Goal: Information Seeking & Learning: Find specific fact

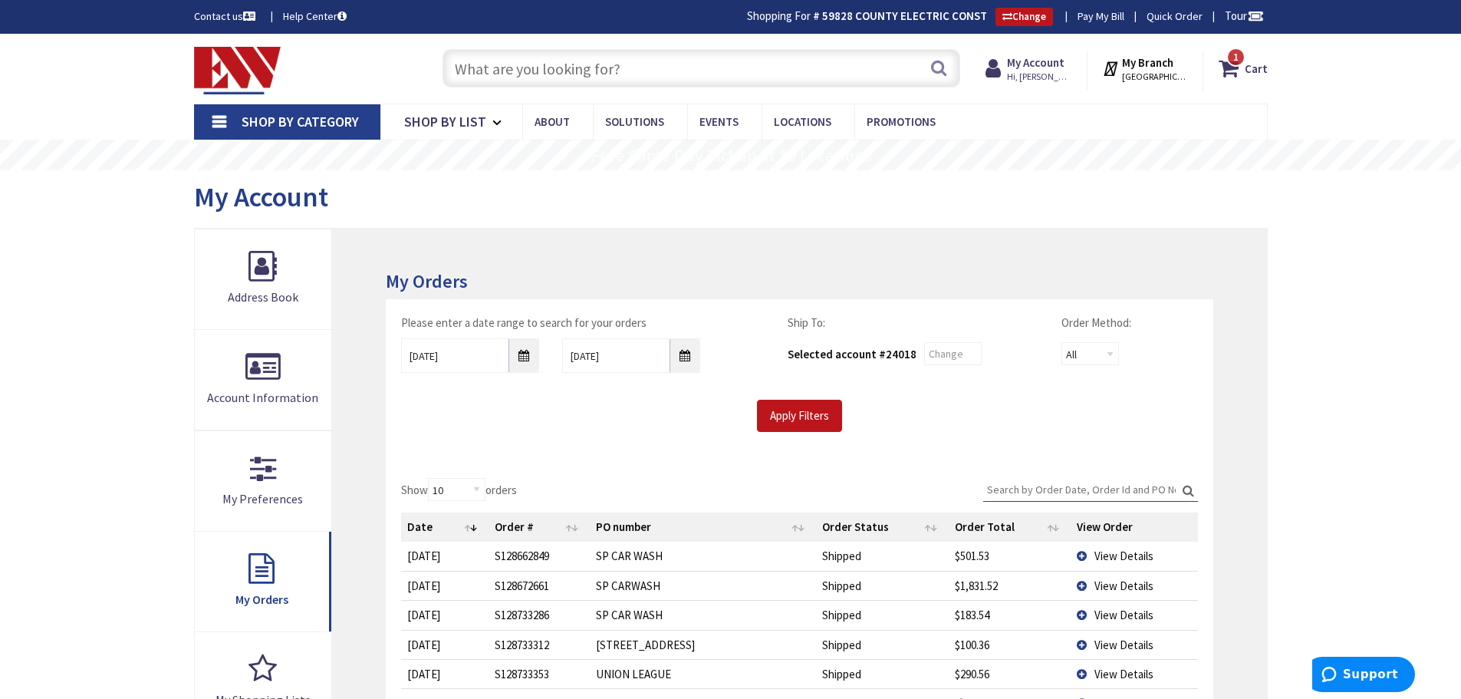
click at [498, 61] on input "text" at bounding box center [701, 68] width 518 height 38
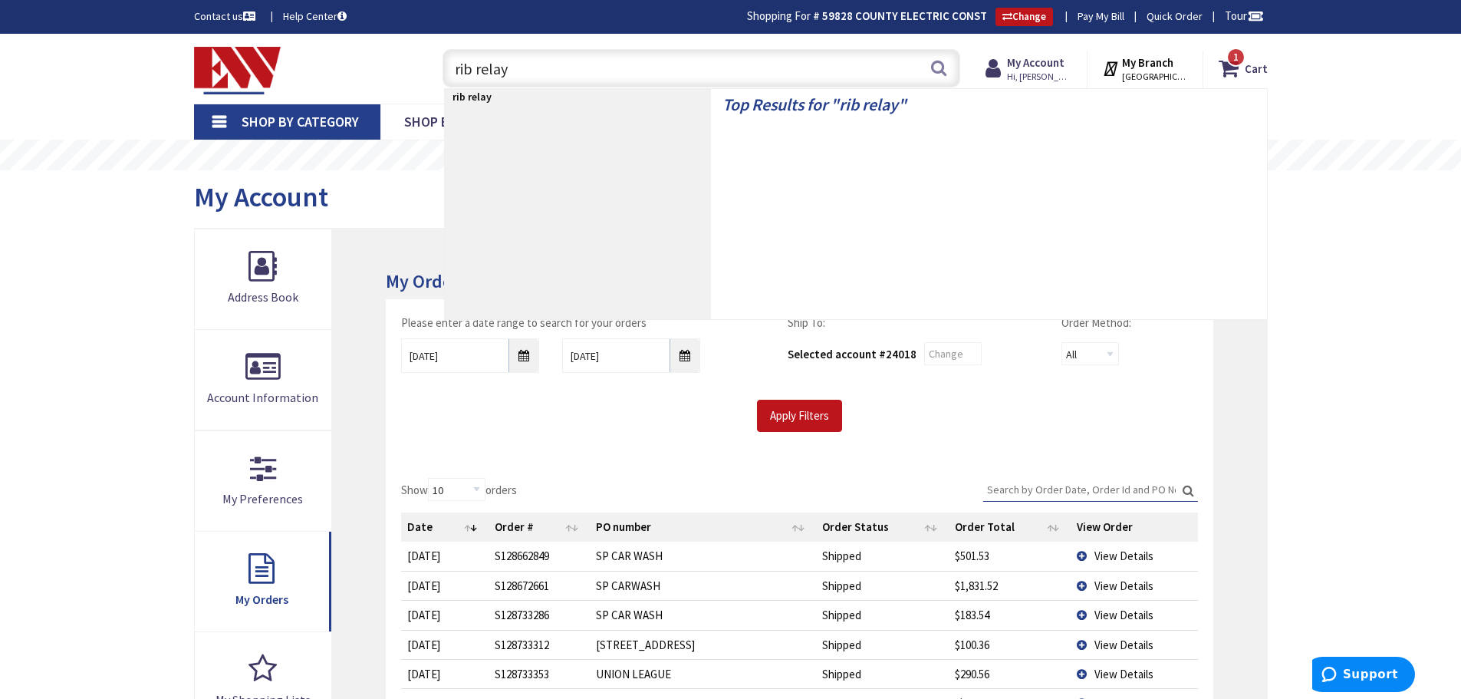
type input "rib relays"
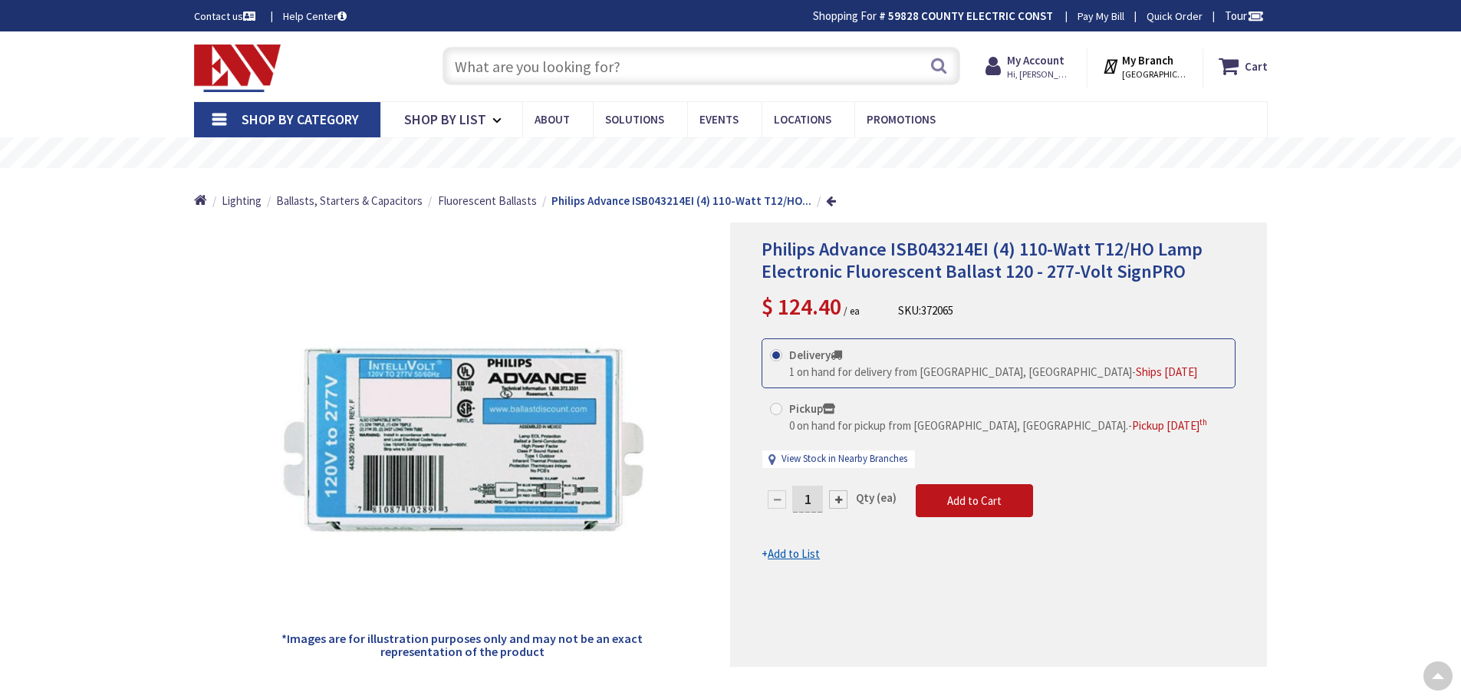
scroll to position [153, 0]
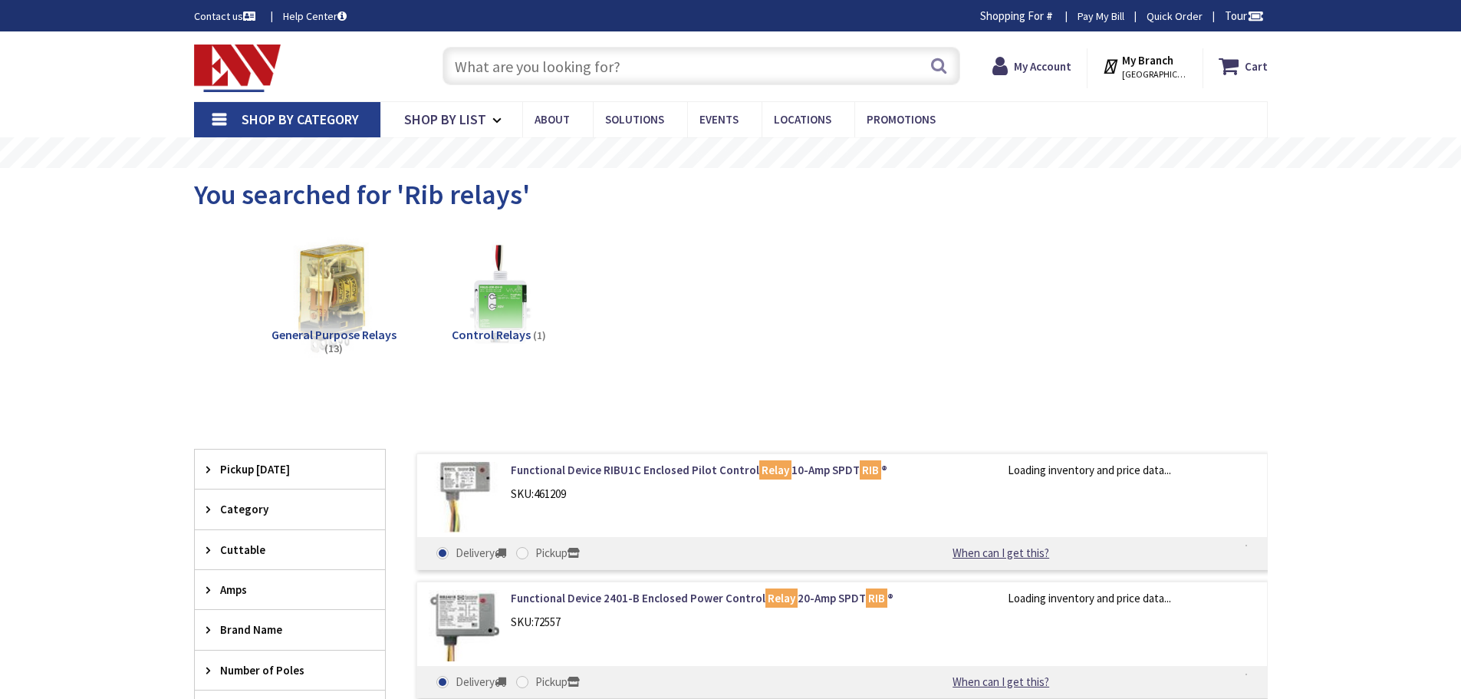
type input "[STREET_ADDRESS]"
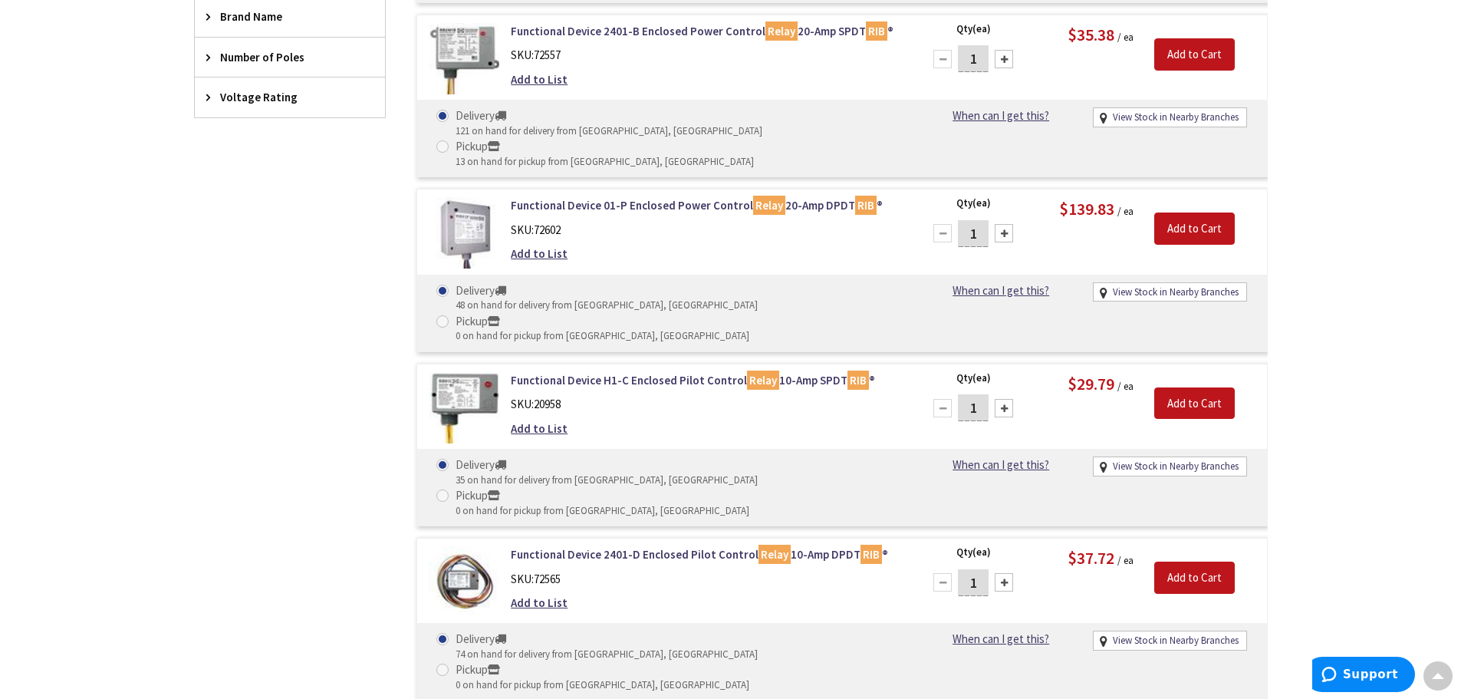
scroll to position [807, 0]
